Goal: Task Accomplishment & Management: Manage account settings

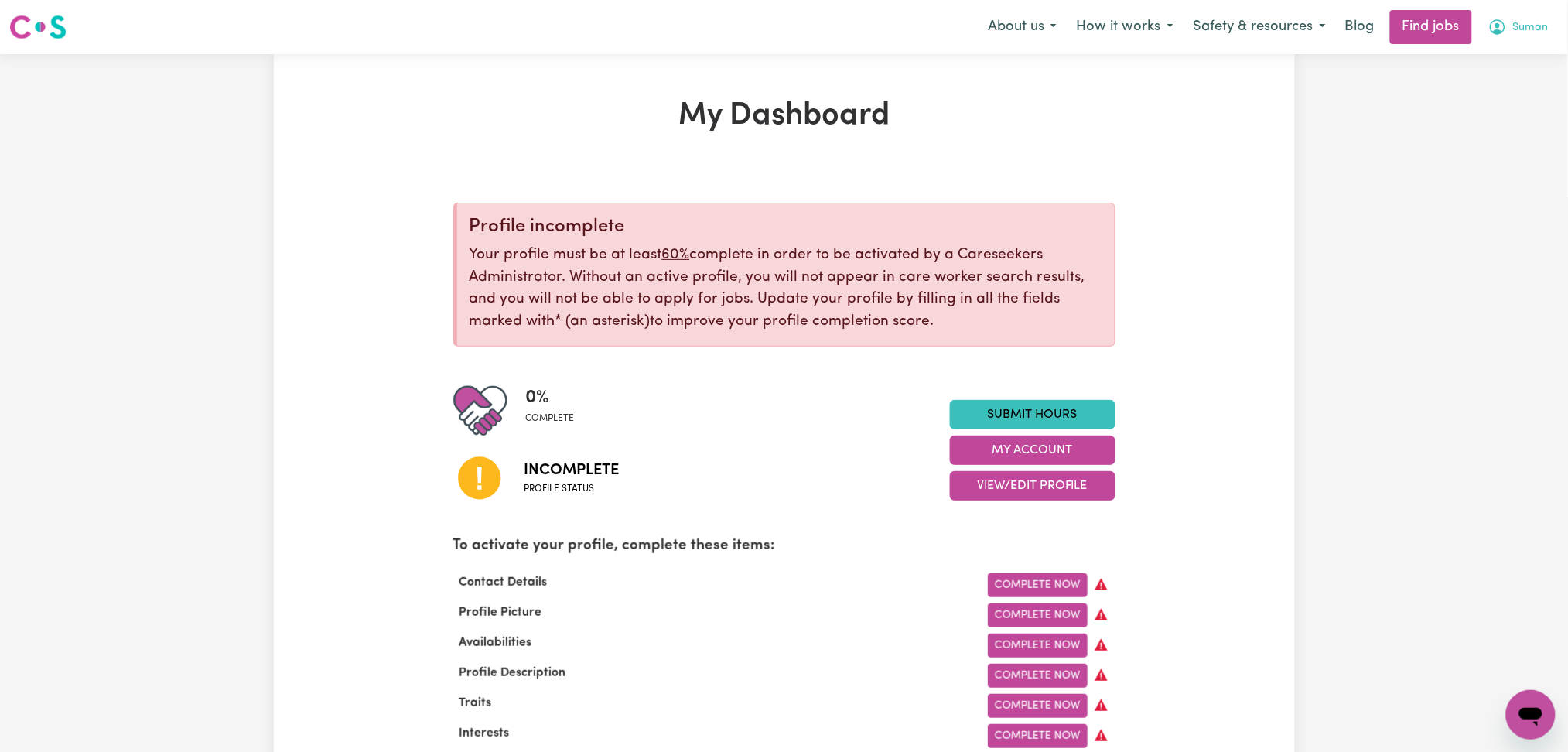
click at [1495, 28] on icon "My Account" at bounding box center [1498, 27] width 19 height 19
click at [1480, 130] on link "Logout" at bounding box center [1497, 118] width 123 height 30
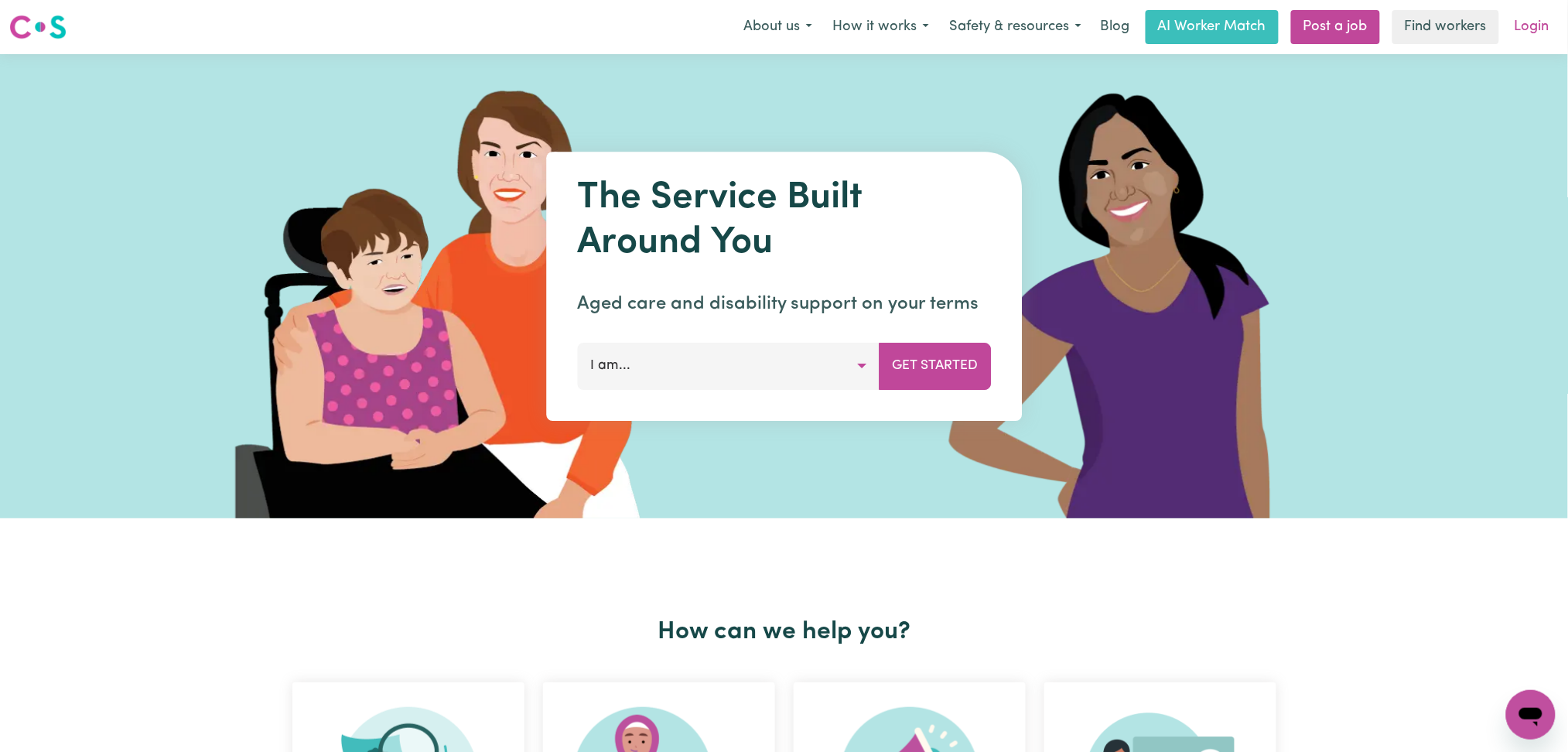
click at [1539, 25] on link "Login" at bounding box center [1532, 27] width 53 height 34
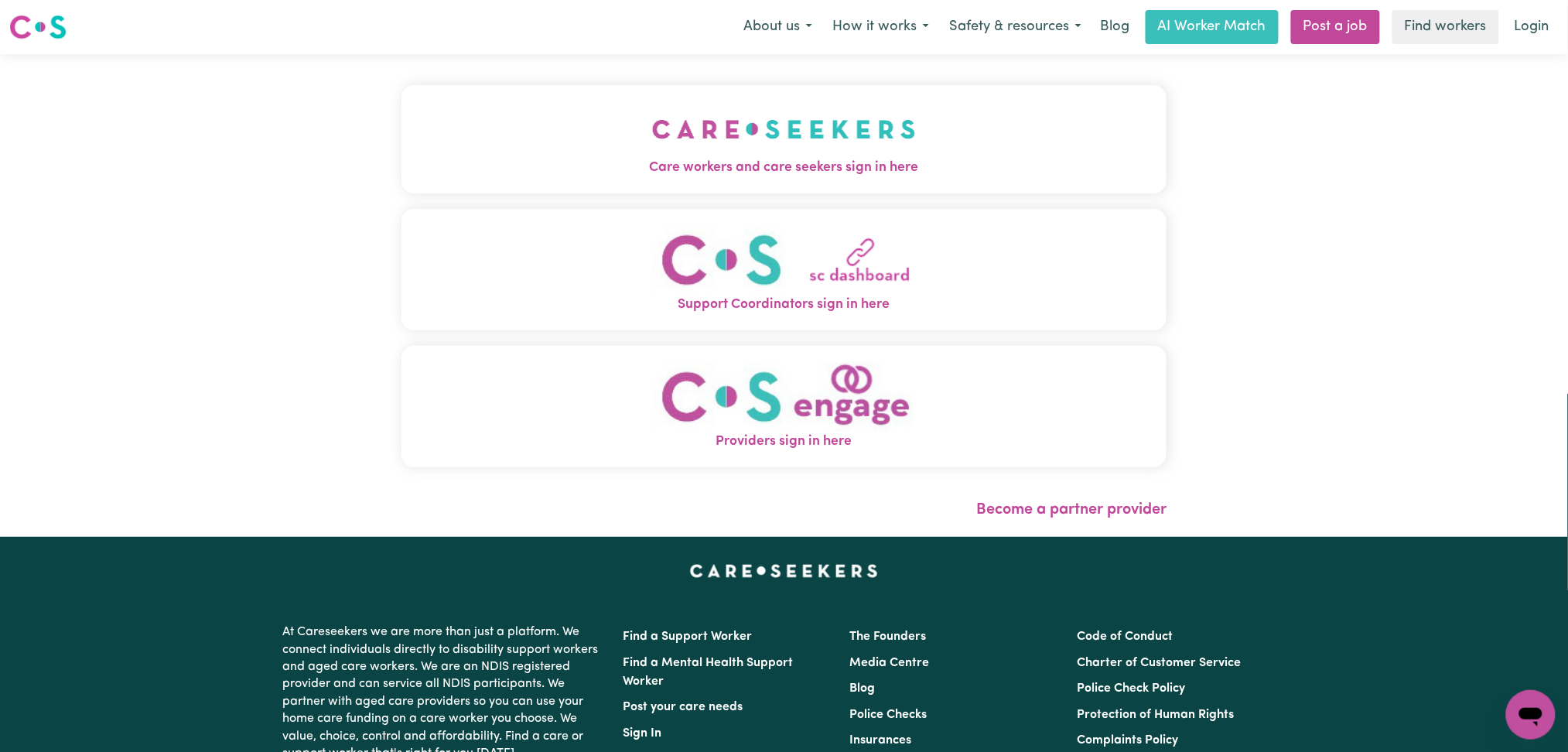
click at [555, 159] on span "Care workers and care seekers sign in here" at bounding box center [785, 168] width 766 height 20
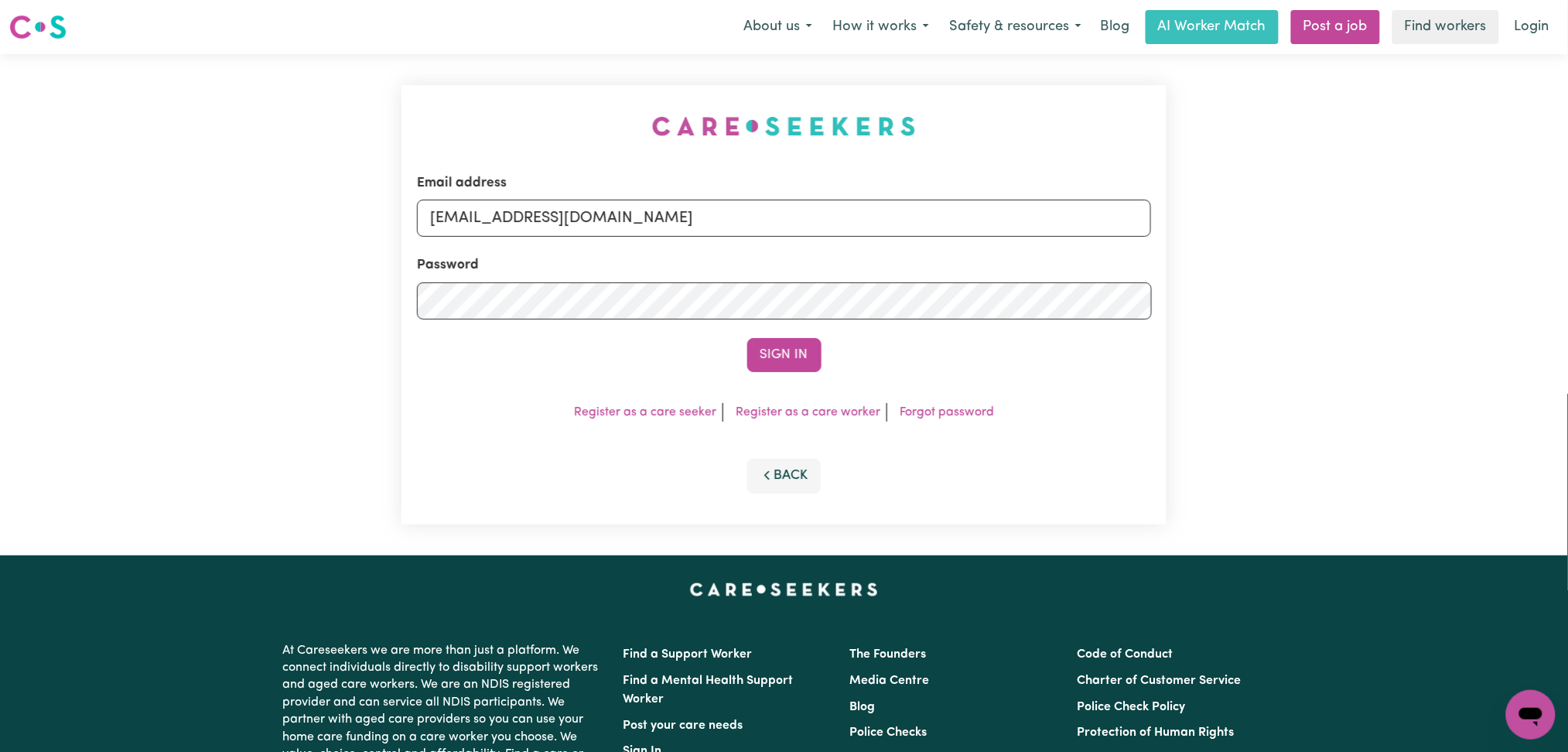
click at [515, 217] on div "Email address [EMAIL_ADDRESS][DOMAIN_NAME] Password Sign In Register as a care …" at bounding box center [784, 304] width 785 height 501
drag, startPoint x: 515, startPoint y: 217, endPoint x: 521, endPoint y: 234, distance: 18.0
click at [515, 217] on input "[EMAIL_ADDRESS][DOMAIN_NAME]" at bounding box center [785, 218] width 735 height 37
drag, startPoint x: 507, startPoint y: 209, endPoint x: 962, endPoint y: 209, distance: 455.0
click at [962, 209] on input "Superuser~[EMAIL_ADDRESS][DOMAIN_NAME]" at bounding box center [785, 218] width 735 height 37
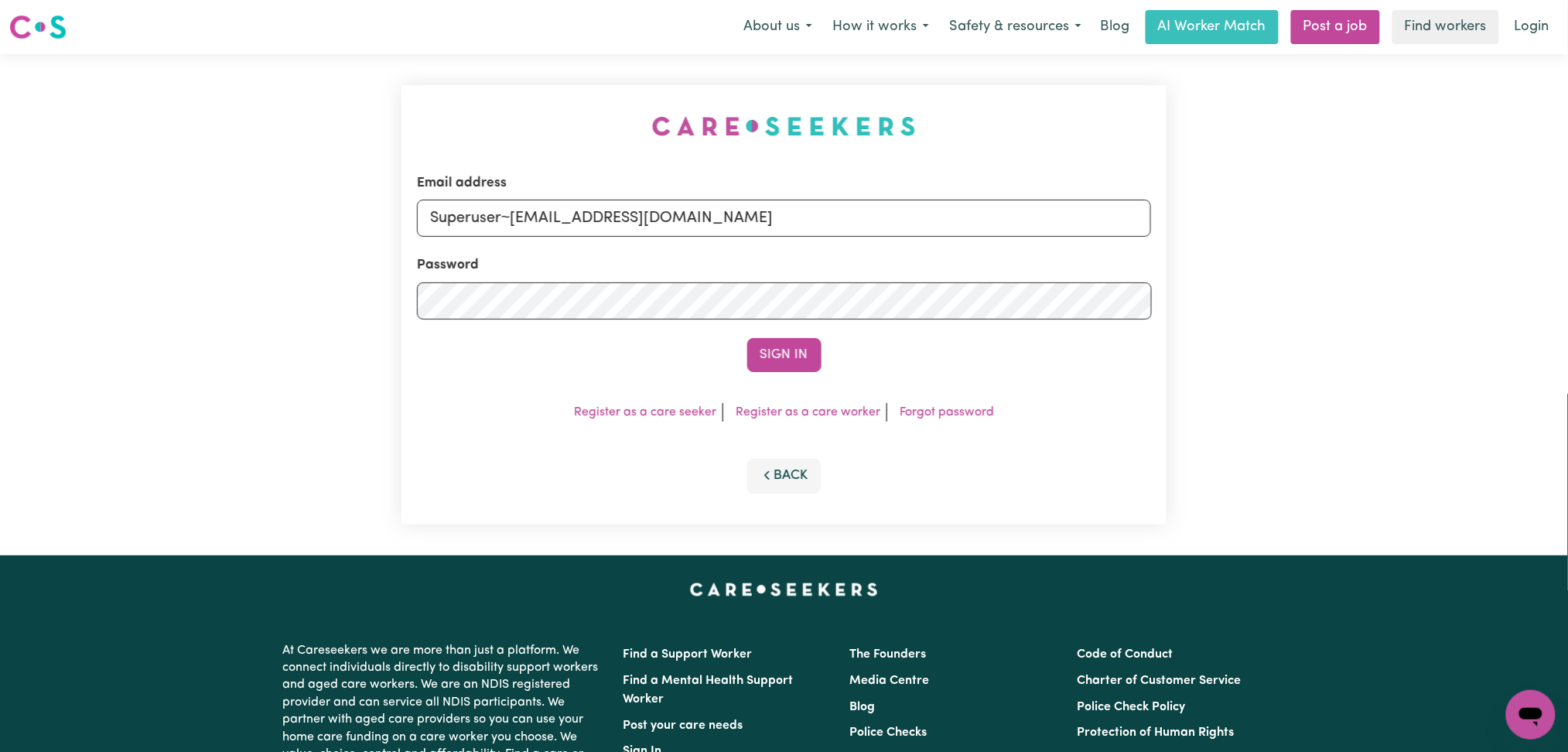
type input "Superuser~[EMAIL_ADDRESS][DOMAIN_NAME]"
click at [747, 338] on button "Sign In" at bounding box center [784, 355] width 74 height 34
